Goal: Transaction & Acquisition: Download file/media

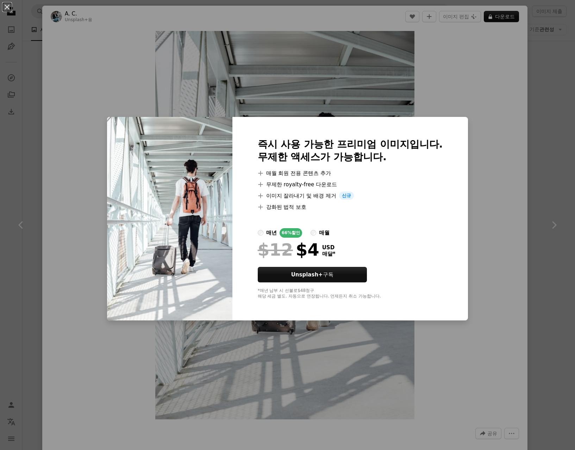
scroll to position [317, 0]
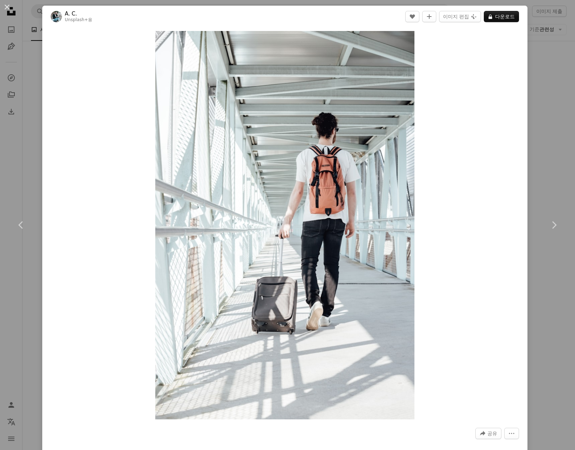
click at [532, 116] on div "An X shape Chevron left Chevron right A. C. Unsplash+ 용 A heart A plus sign 이미지…" at bounding box center [287, 225] width 575 height 450
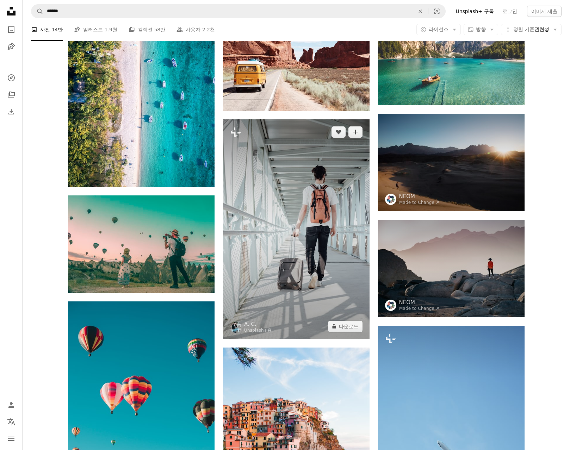
click at [315, 214] on img at bounding box center [296, 229] width 147 height 220
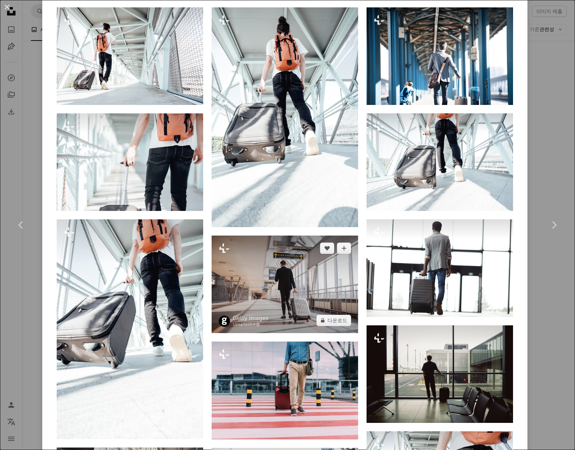
scroll to position [669, 0]
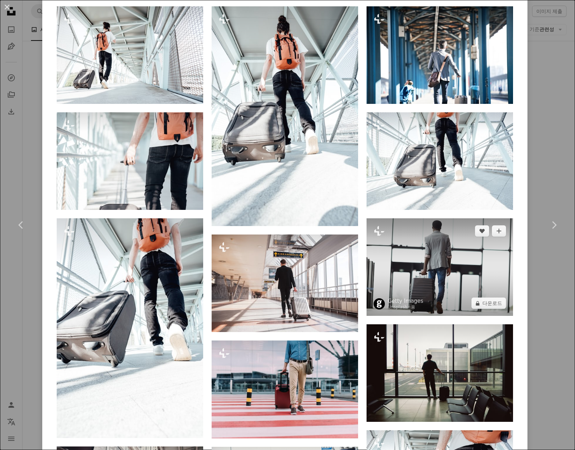
click at [457, 274] on img at bounding box center [440, 267] width 147 height 98
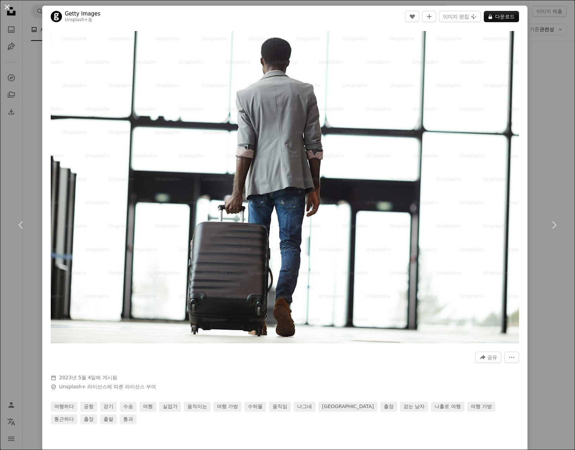
click at [8, 7] on button "An X shape" at bounding box center [7, 7] width 8 height 8
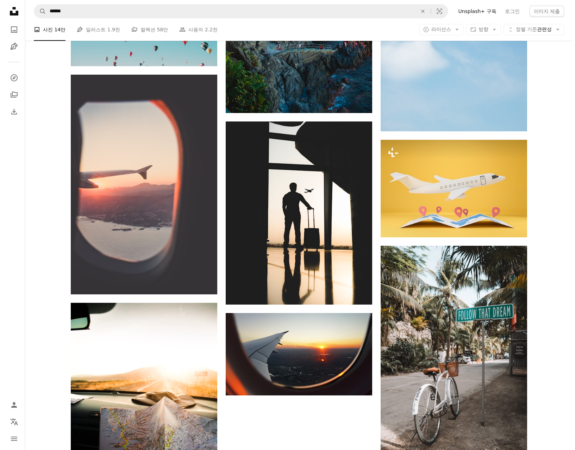
scroll to position [775, 0]
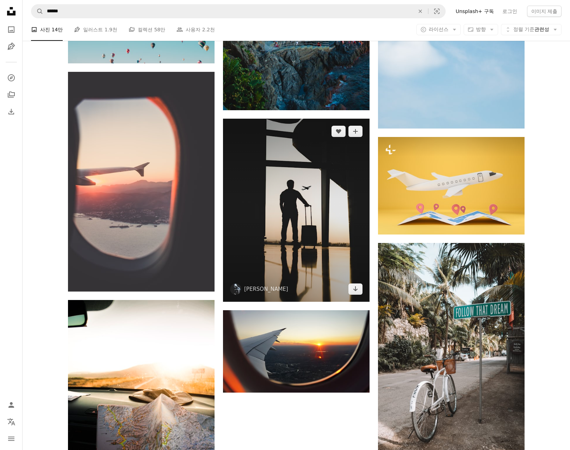
click at [286, 222] on img at bounding box center [296, 210] width 147 height 183
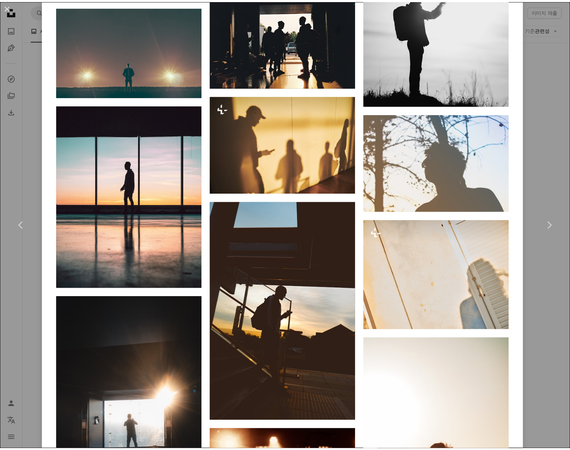
scroll to position [1233, 0]
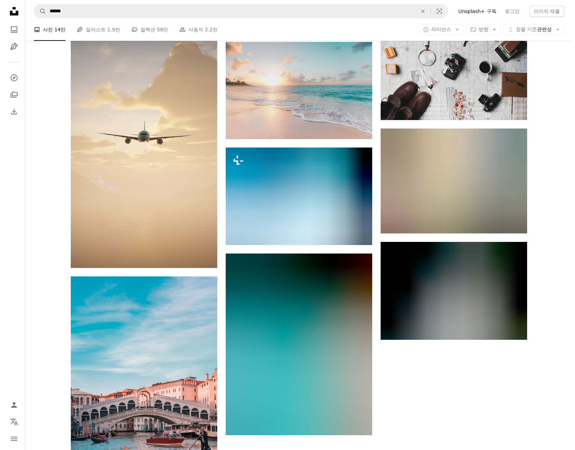
scroll to position [1832, 0]
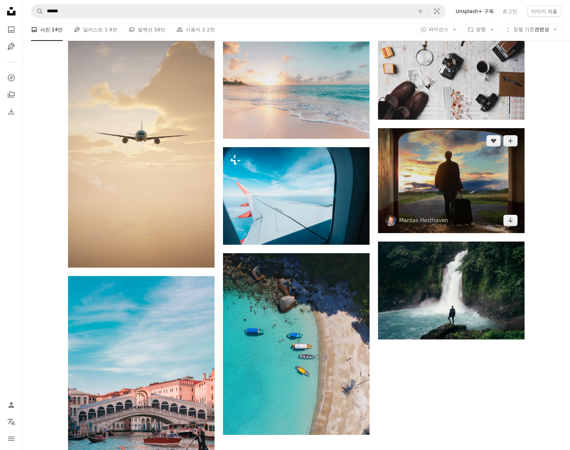
click at [501, 196] on img at bounding box center [451, 180] width 147 height 105
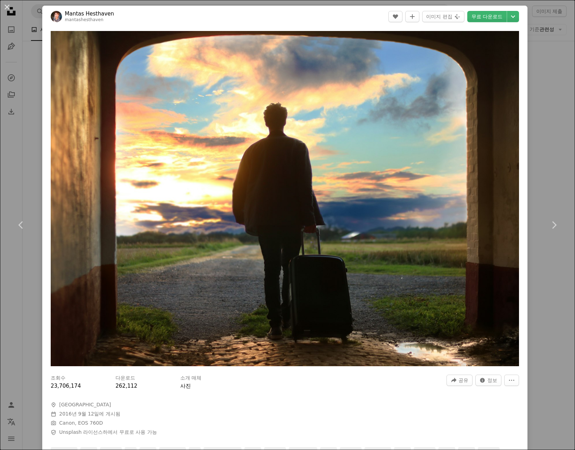
click at [210, 13] on header "Mantas Hesthaven mantashesthaven A heart A plus sign 이미지 편집 Plus sign for Unspl…" at bounding box center [284, 17] width 485 height 22
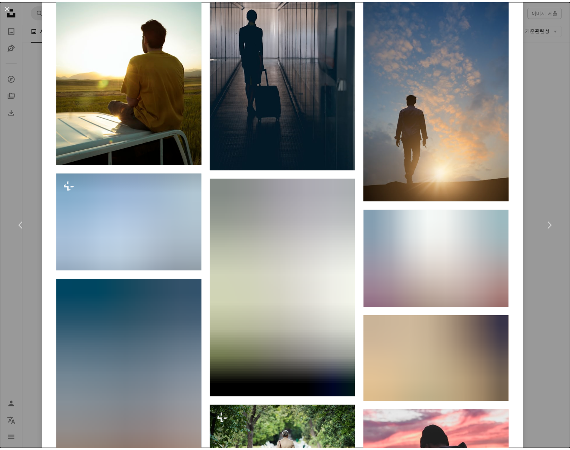
scroll to position [986, 0]
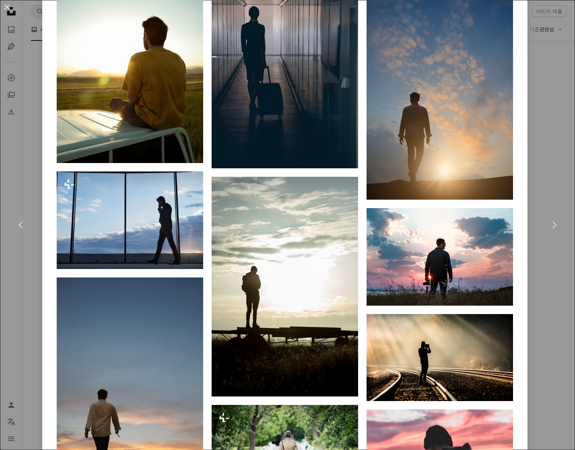
click at [533, 52] on div "An X shape Chevron left Chevron right Mantas Hesthaven mantashesthaven A heart …" at bounding box center [287, 225] width 575 height 450
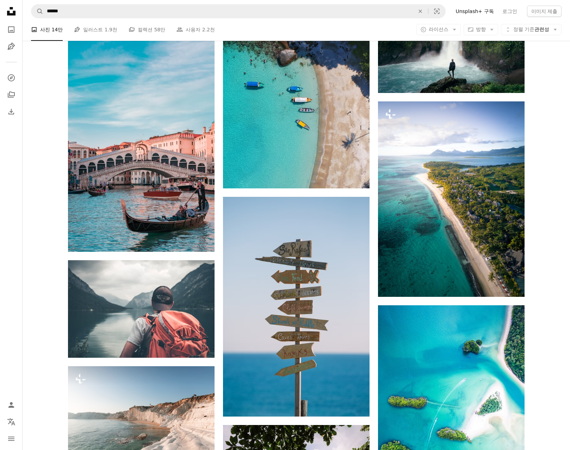
scroll to position [2290, 0]
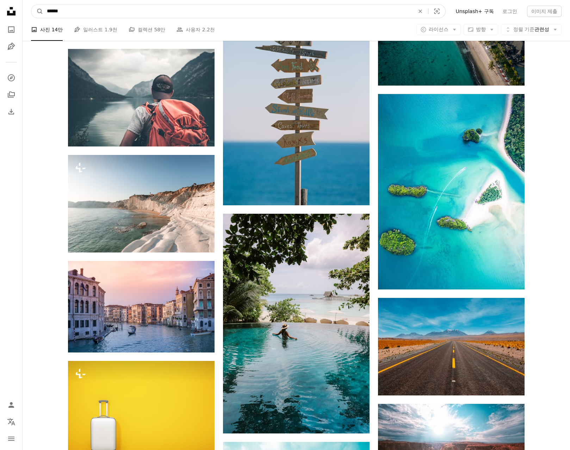
click at [48, 12] on input "******" at bounding box center [227, 11] width 369 height 13
type input "**********"
click button "A magnifying glass" at bounding box center [37, 11] width 12 height 13
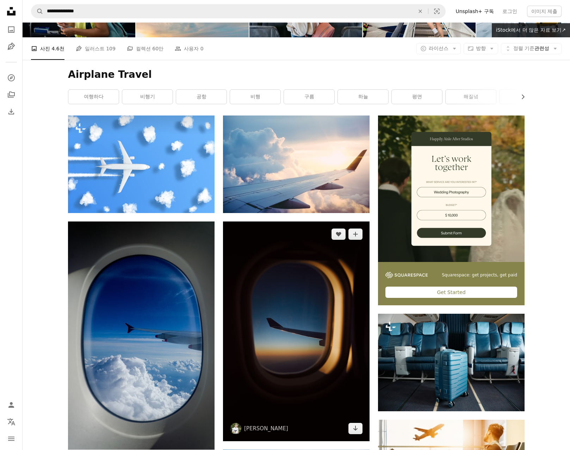
scroll to position [35, 0]
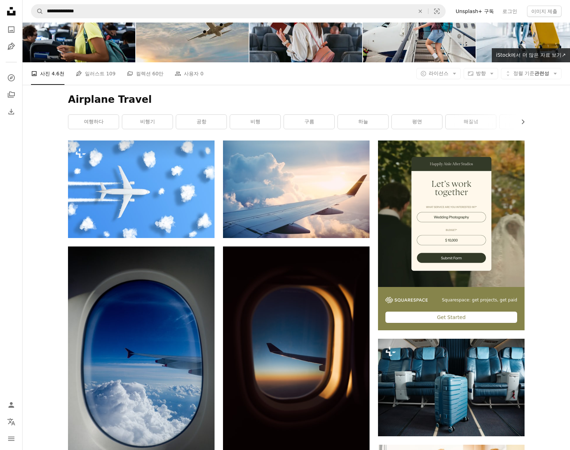
click at [515, 103] on h1 "Airplane Travel" at bounding box center [296, 99] width 457 height 13
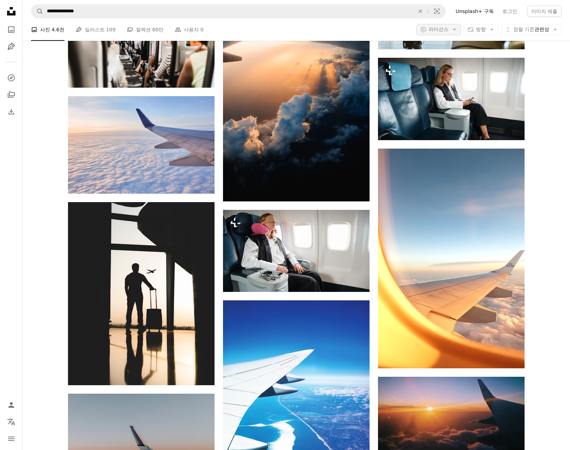
scroll to position [528, 0]
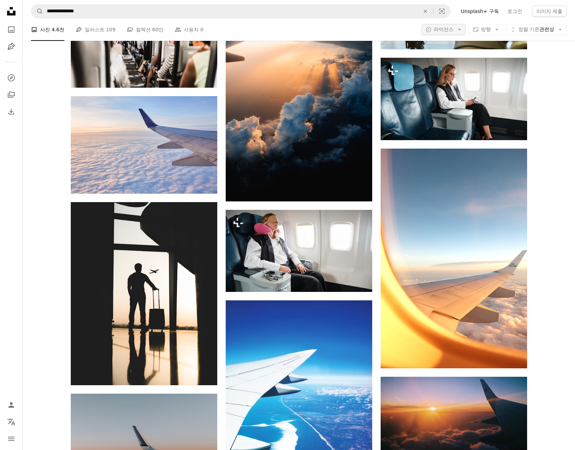
click at [457, 31] on icon "Arrow down" at bounding box center [460, 29] width 6 height 6
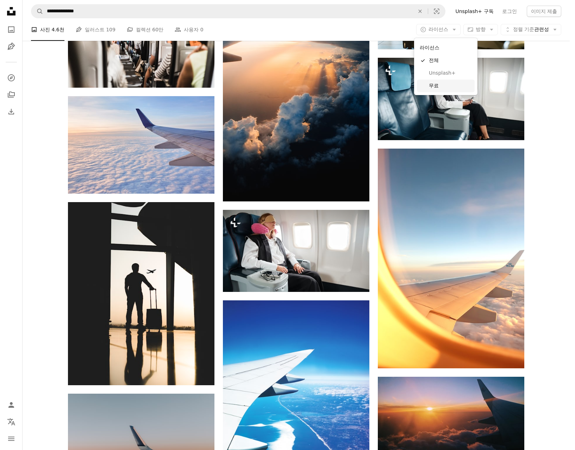
click at [433, 86] on span "무료" at bounding box center [450, 85] width 43 height 7
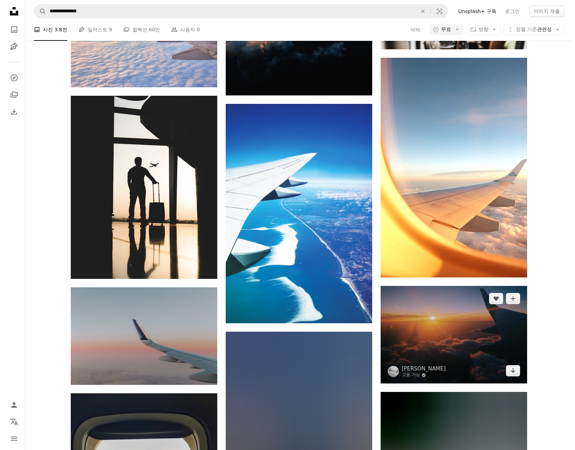
scroll to position [1057, 0]
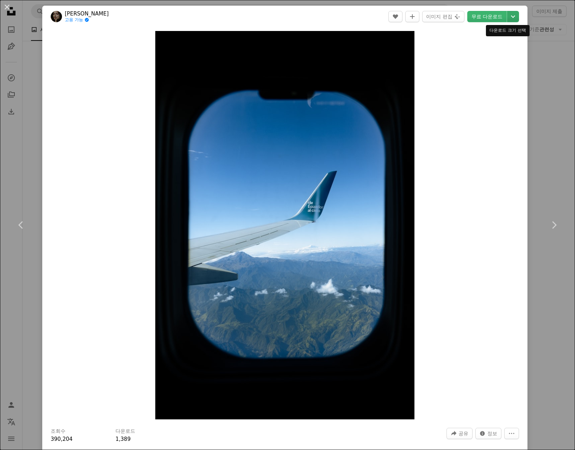
click at [510, 14] on icon "Chevron down" at bounding box center [513, 16] width 11 height 8
click at [479, 75] on span "( 4000 x 6000 )" at bounding box center [495, 78] width 35 height 6
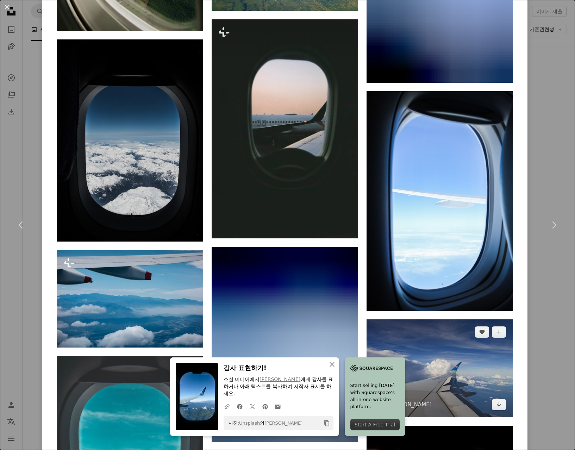
scroll to position [1198, 0]
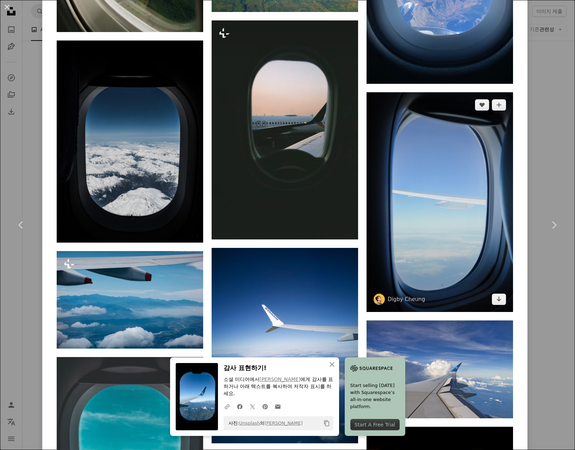
click at [463, 140] on img at bounding box center [440, 202] width 147 height 220
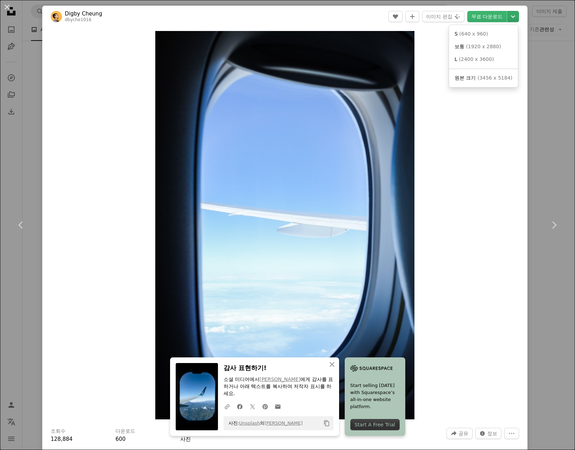
click at [509, 18] on icon "Chevron down" at bounding box center [513, 16] width 11 height 8
click at [484, 80] on span "( 3456 x 5184 )" at bounding box center [495, 78] width 35 height 6
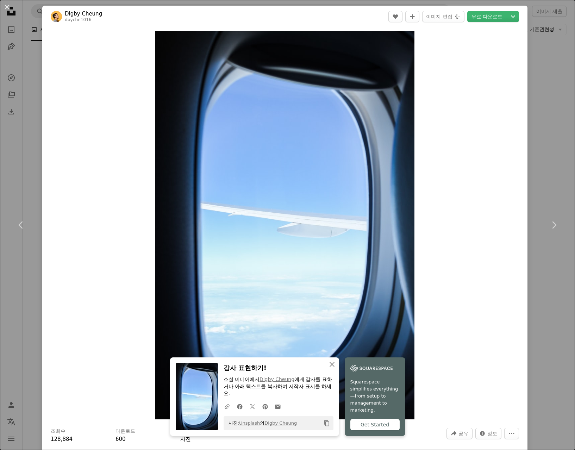
click at [544, 79] on div "An X shape Chevron left Chevron right Digby Cheung dbyche1016 A heart A plus si…" at bounding box center [287, 225] width 575 height 450
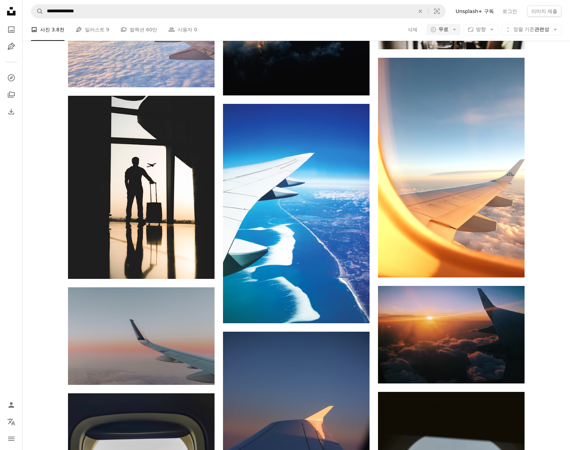
scroll to position [2290, 0]
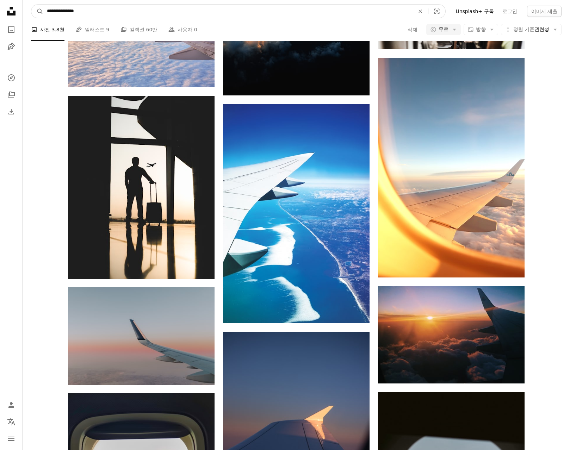
drag, startPoint x: 66, startPoint y: 12, endPoint x: 25, endPoint y: 8, distance: 40.7
click at [25, 8] on nav "**********" at bounding box center [297, 11] width 548 height 23
type input "******"
click button "A magnifying glass" at bounding box center [37, 11] width 12 height 13
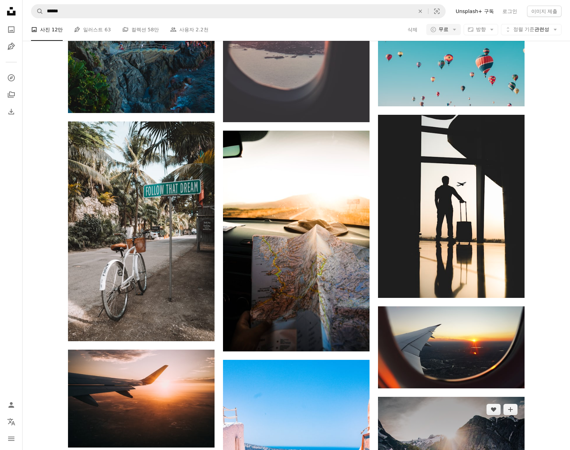
scroll to position [885, 0]
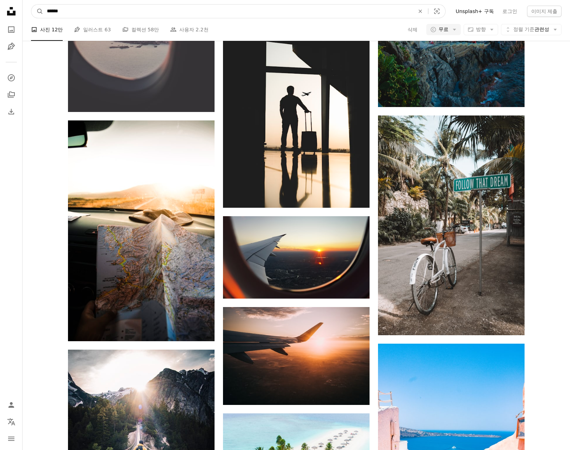
scroll to position [349, 0]
drag, startPoint x: 98, startPoint y: 12, endPoint x: -103, endPoint y: -19, distance: 203.3
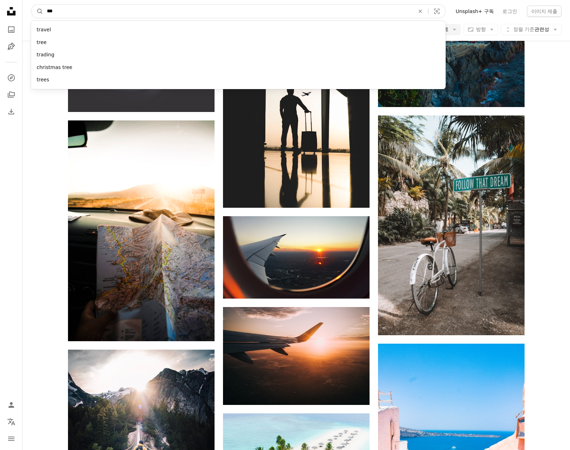
type input "****"
click button "A magnifying glass" at bounding box center [37, 11] width 12 height 13
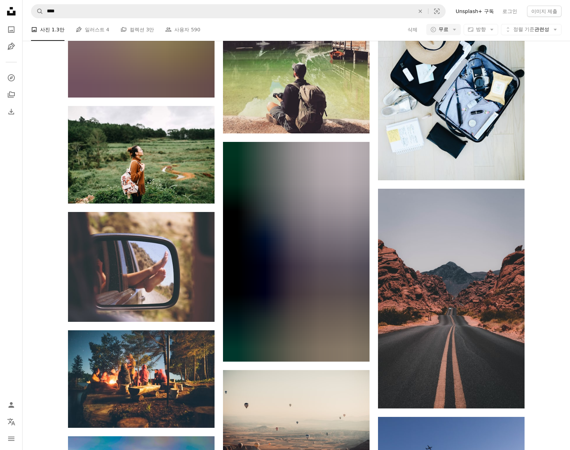
scroll to position [106, 0]
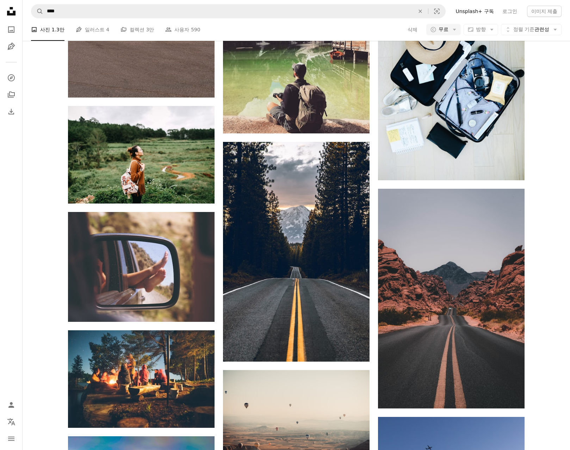
click at [20, 166] on nav "Unsplash logo Unsplash 홈 A photo Pen Tool A compass A stack of folders Download…" at bounding box center [11, 225] width 23 height 450
